Goal: Check status: Check status

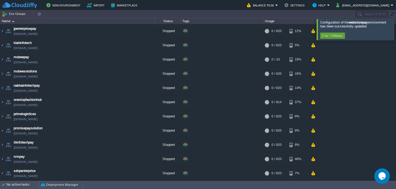
scroll to position [144, 0]
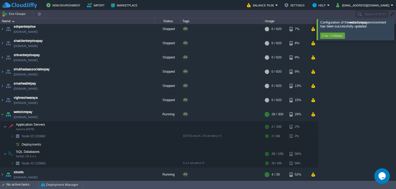
click at [396, 34] on div at bounding box center [402, 29] width 0 height 21
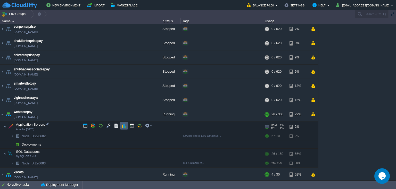
click at [124, 126] on button "button" at bounding box center [124, 125] width 5 height 5
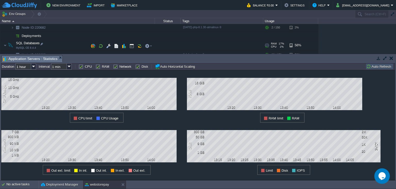
scroll to position [247, 0]
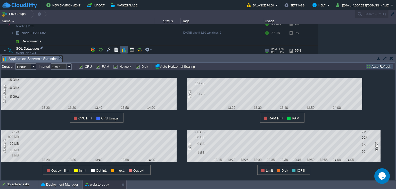
click at [125, 50] on button "button" at bounding box center [124, 49] width 5 height 5
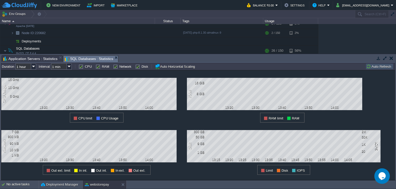
click at [39, 59] on span "Application Servers : Statistics" at bounding box center [30, 58] width 54 height 6
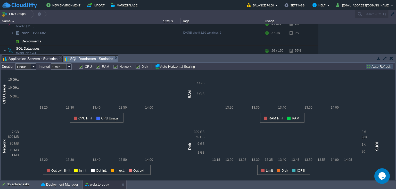
click at [83, 57] on span "SQL Databases : Statistics" at bounding box center [89, 58] width 49 height 6
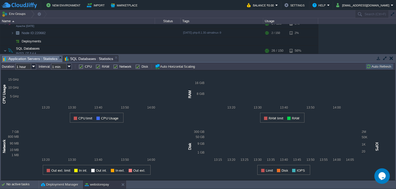
click at [45, 58] on span "Application Servers : Statistics" at bounding box center [30, 58] width 54 height 6
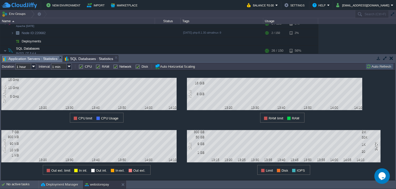
click at [379, 67] on button "Auto Refresh" at bounding box center [380, 66] width 26 height 5
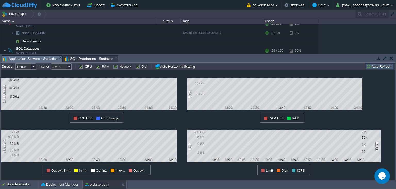
click at [379, 67] on button "Auto Refresh" at bounding box center [380, 66] width 26 height 5
click at [42, 60] on span "Application Servers : Statistics" at bounding box center [30, 58] width 54 height 6
click at [84, 59] on span "SQL Databases : Statistics" at bounding box center [89, 58] width 49 height 6
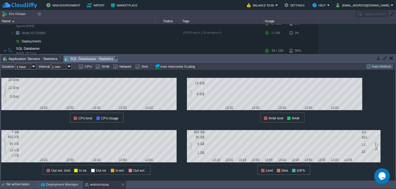
click at [380, 66] on button "Auto Refresh" at bounding box center [380, 66] width 26 height 5
click at [379, 66] on button "Auto Refresh" at bounding box center [380, 66] width 26 height 5
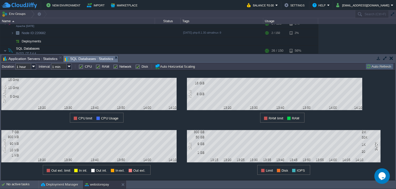
click at [379, 66] on button "Auto Refresh" at bounding box center [380, 66] width 26 height 5
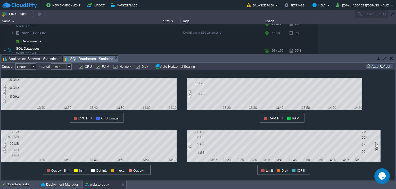
click at [379, 66] on button "Auto Refresh" at bounding box center [380, 66] width 26 height 5
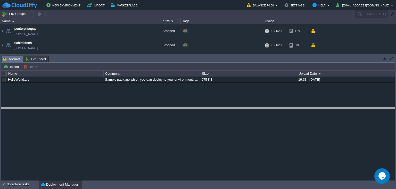
drag, startPoint x: 223, startPoint y: 57, endPoint x: 225, endPoint y: 109, distance: 51.9
click at [225, 109] on body "New Environment Import Marketplace Bonus ₹0.00 Upgrade Account Balance ₹0.00 Se…" at bounding box center [198, 94] width 396 height 189
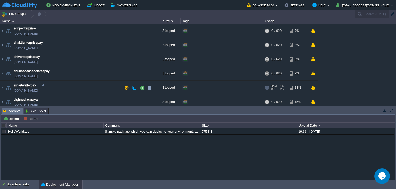
scroll to position [172, 0]
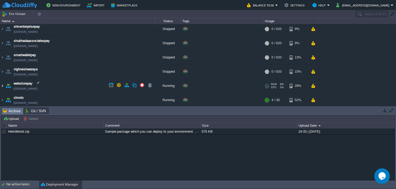
click at [3, 86] on img at bounding box center [2, 86] width 4 height 14
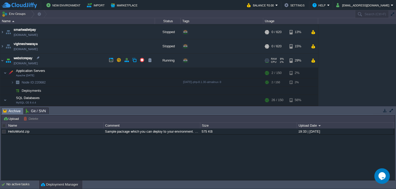
scroll to position [218, 0]
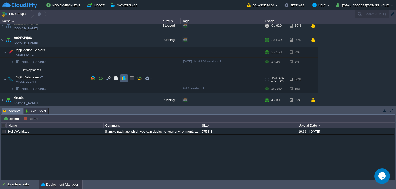
click at [122, 82] on td at bounding box center [124, 78] width 8 height 8
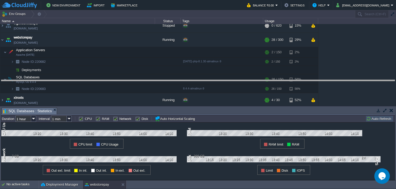
drag, startPoint x: 142, startPoint y: 111, endPoint x: 147, endPoint y: 71, distance: 39.6
click at [148, 72] on body "New Environment Import Marketplace Bonus ₹0.00 Upgrade Account Balance ₹0.00 Se…" at bounding box center [198, 94] width 396 height 189
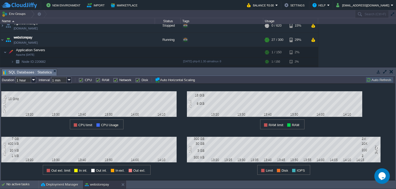
click at [376, 80] on button "Auto Refresh" at bounding box center [380, 79] width 26 height 5
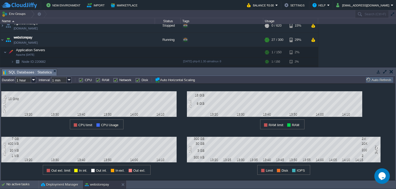
click at [376, 80] on button "Auto Refresh" at bounding box center [380, 79] width 26 height 5
